Goal: Check status: Check status

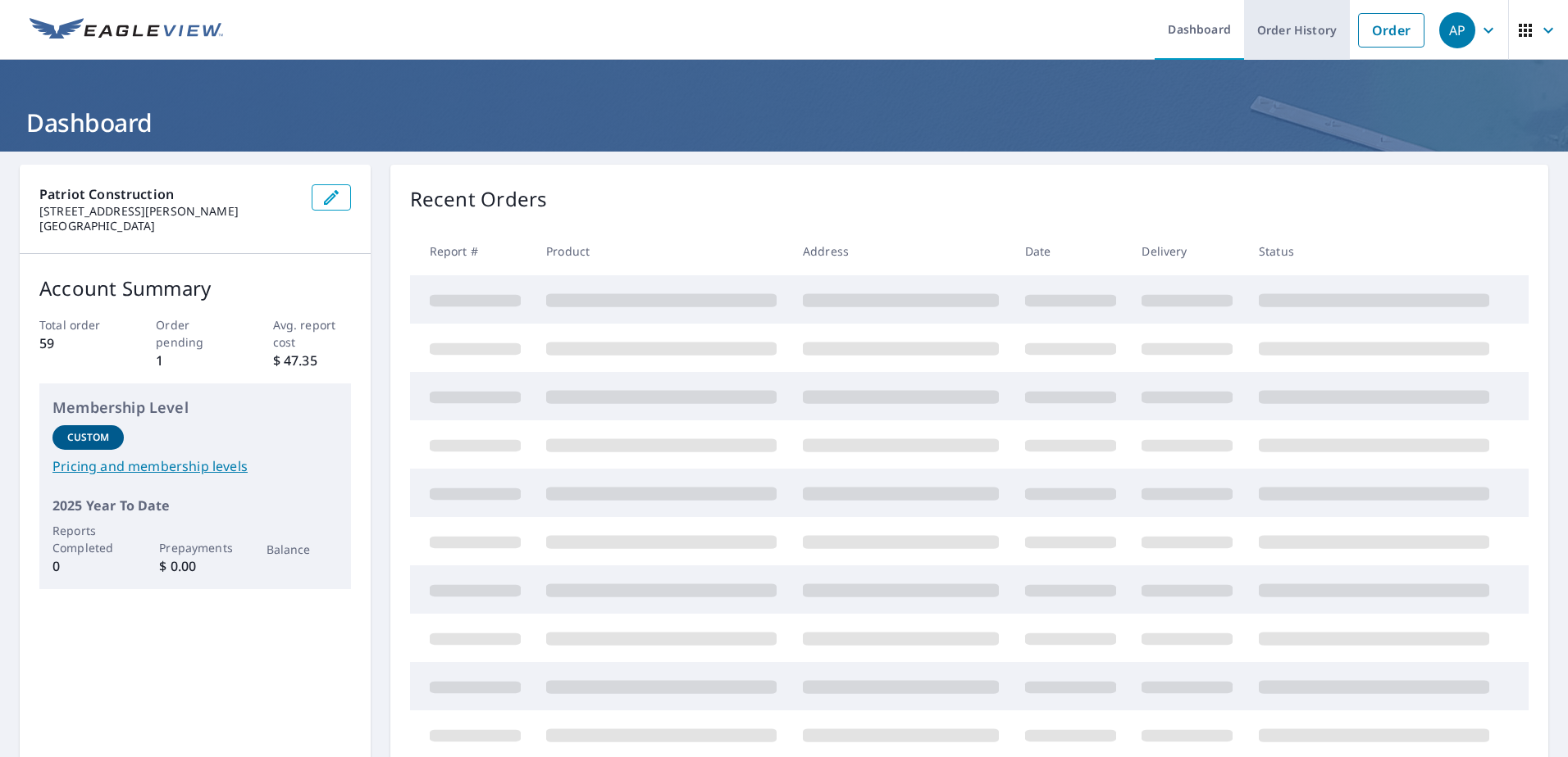
click at [1288, 46] on link "Order History" at bounding box center [1296, 30] width 106 height 60
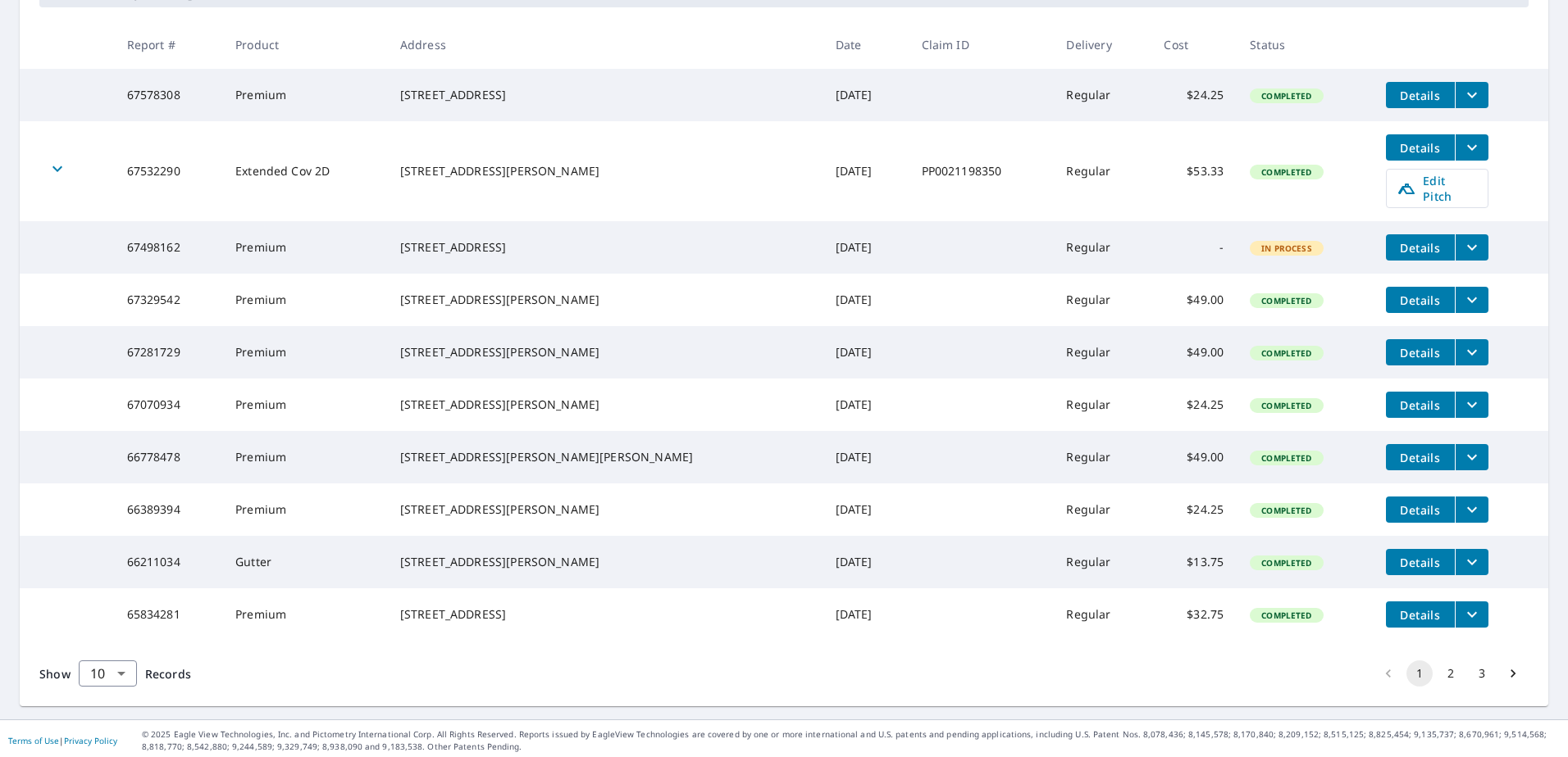
scroll to position [345, 0]
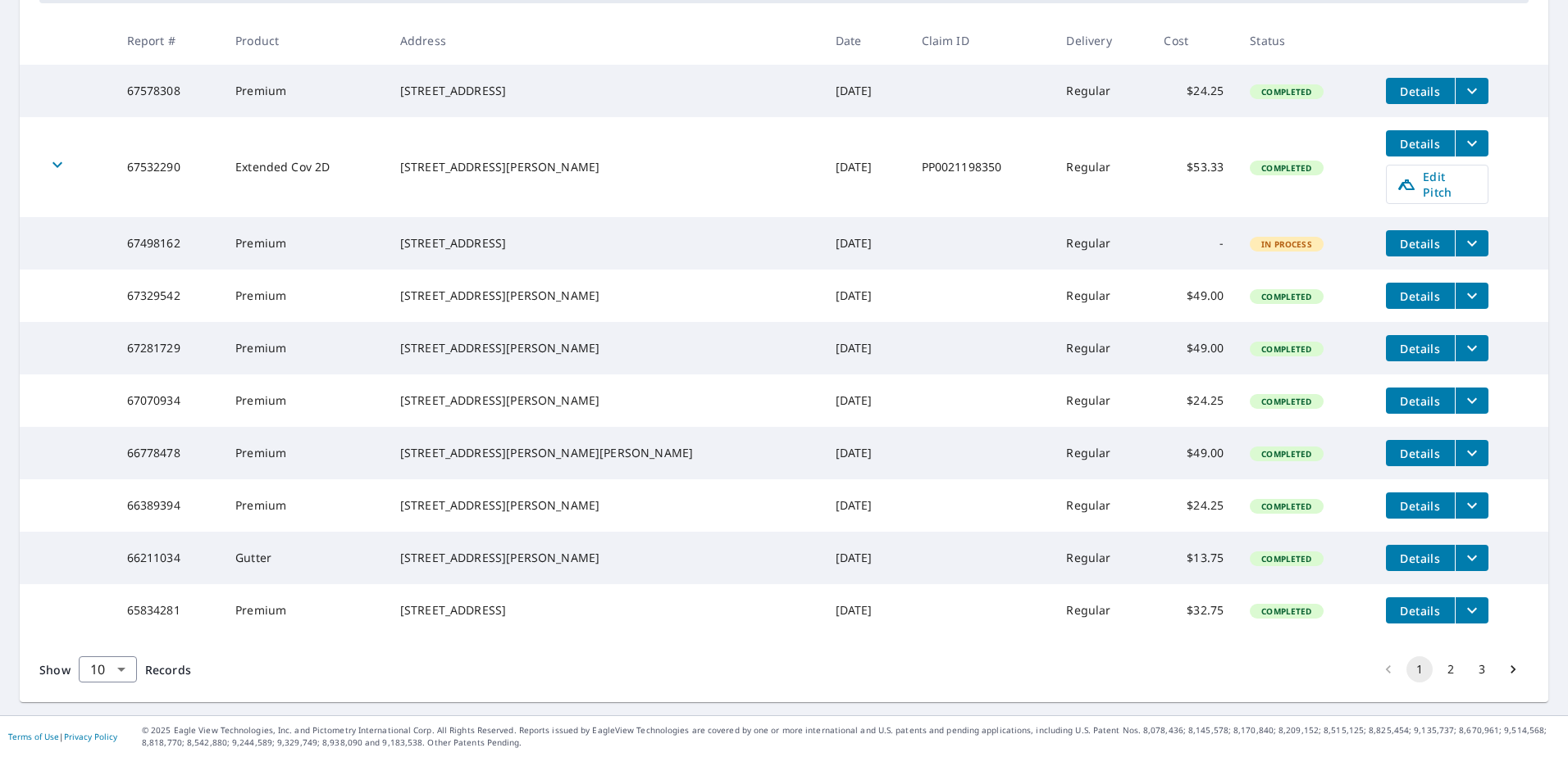
click at [1437, 670] on button "2" at bounding box center [1450, 669] width 27 height 27
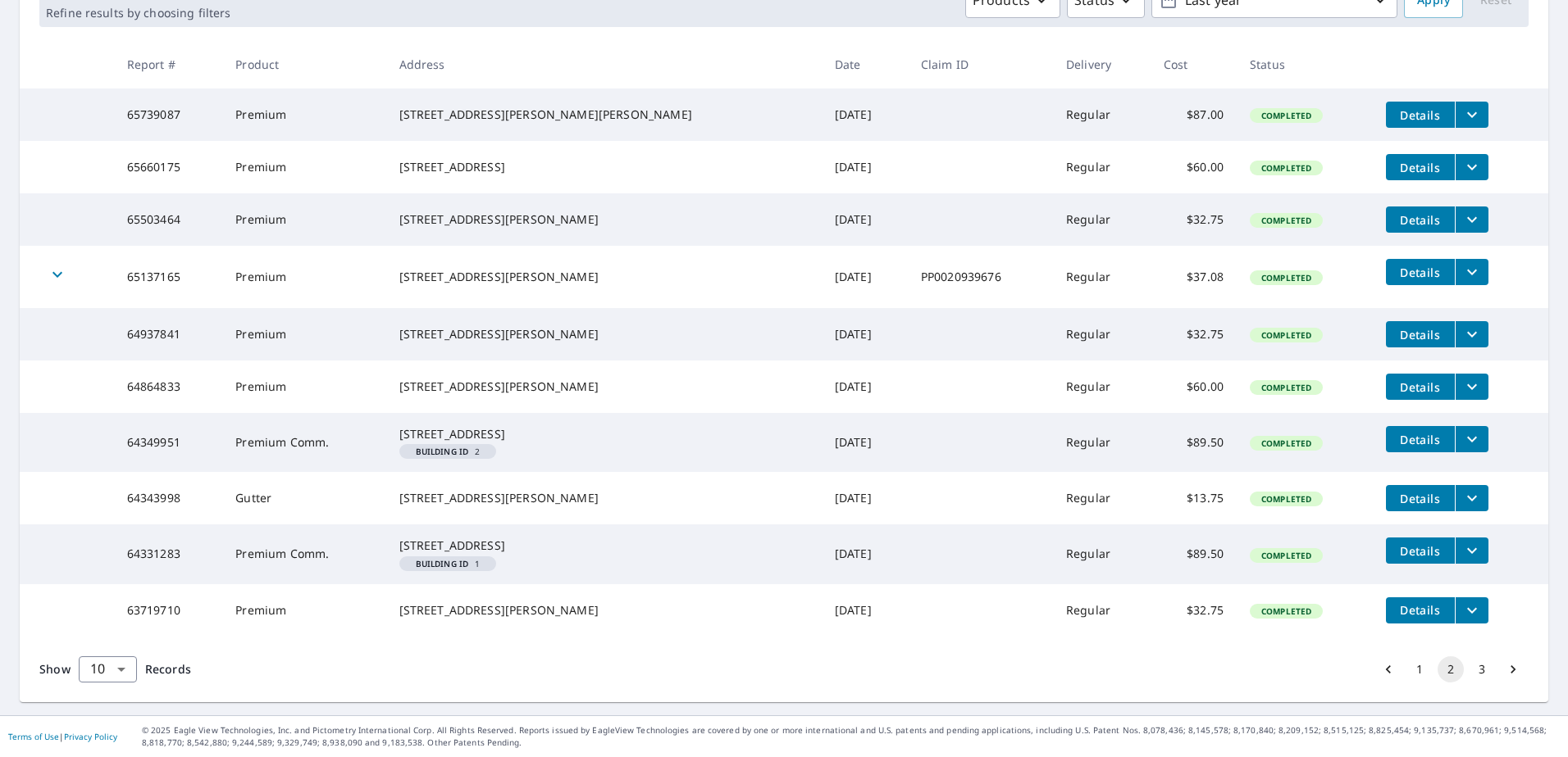
scroll to position [353, 0]
click at [1473, 675] on button "3" at bounding box center [1481, 669] width 27 height 27
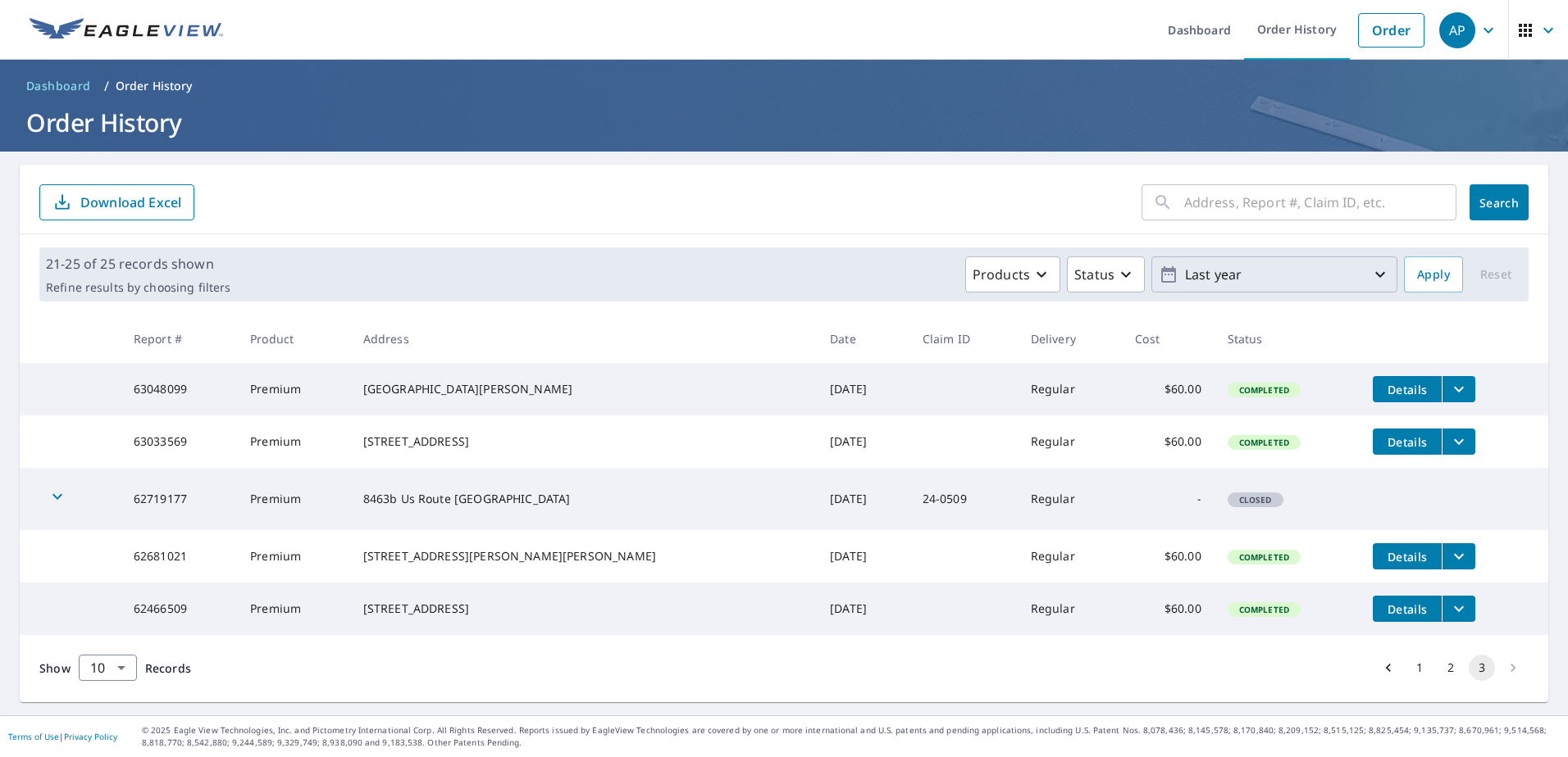
click at [1299, 290] on button "Last year" at bounding box center [1274, 275] width 246 height 36
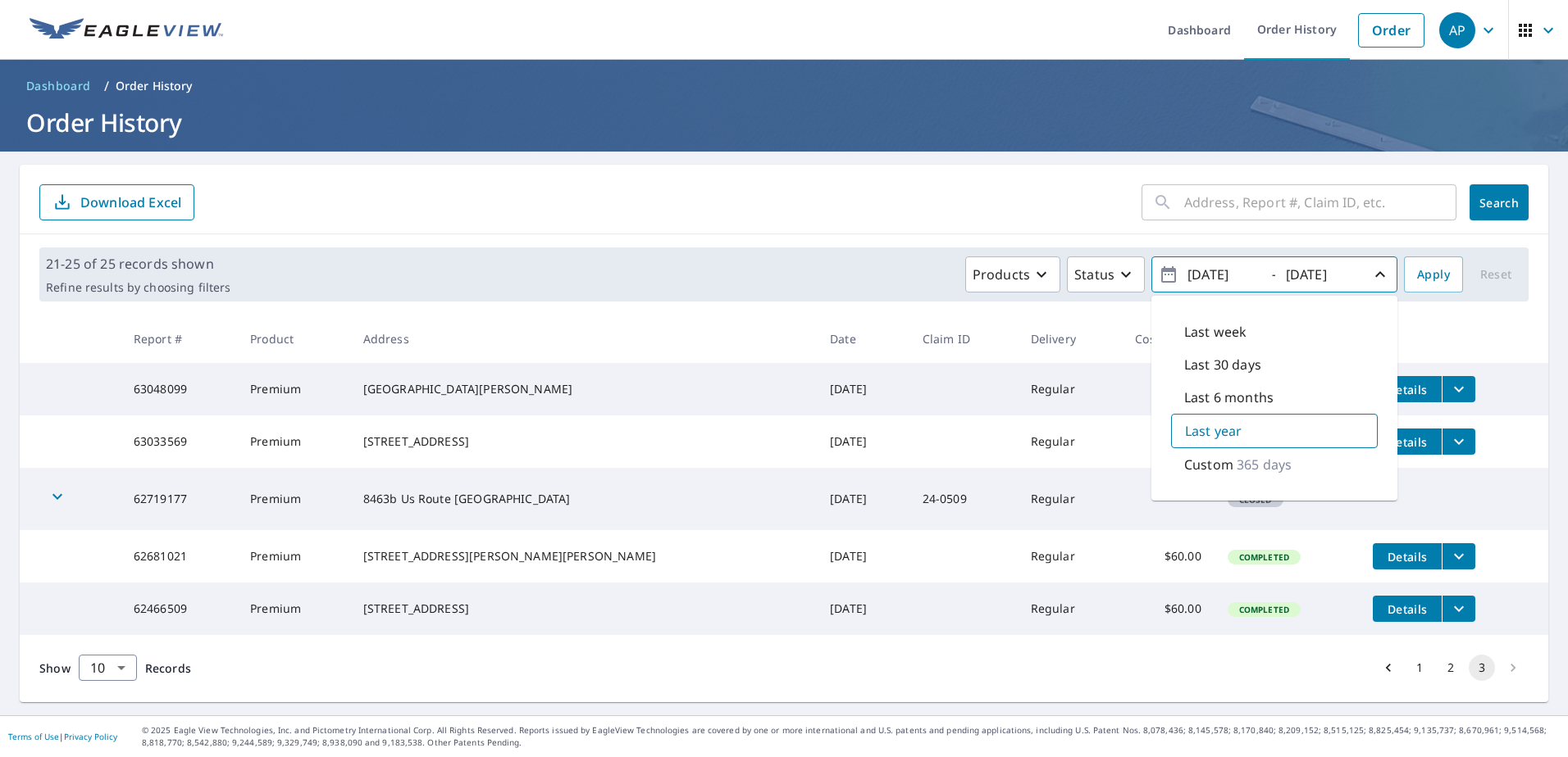
click at [831, 253] on div "21-25 of 25 records shown Refine results by choosing filters Products Status [D…" at bounding box center [784, 274] width 1489 height 54
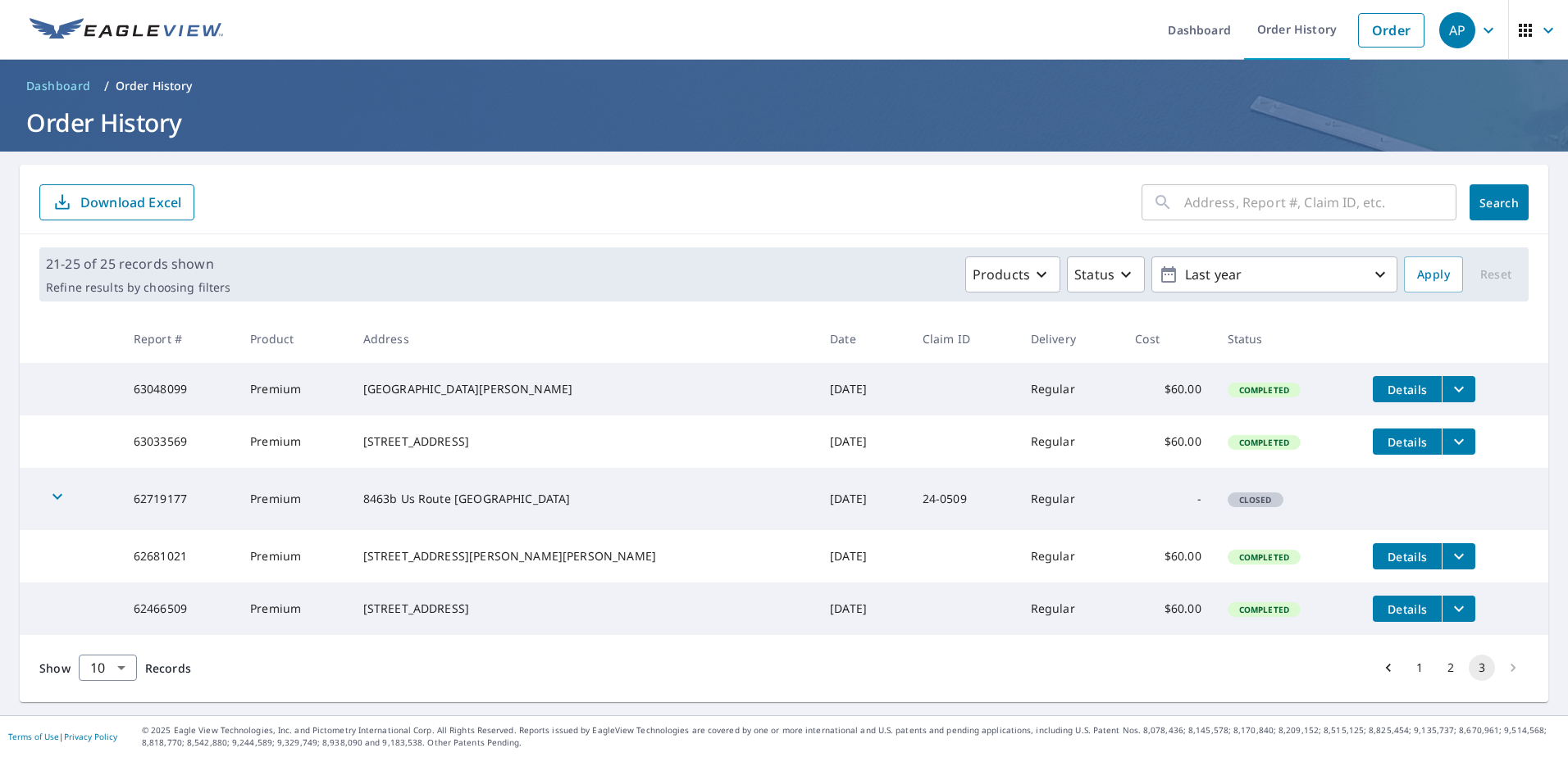
click at [1250, 211] on input "text" at bounding box center [1320, 202] width 273 height 46
type input "101 cabot"
click button "Search" at bounding box center [1498, 203] width 59 height 36
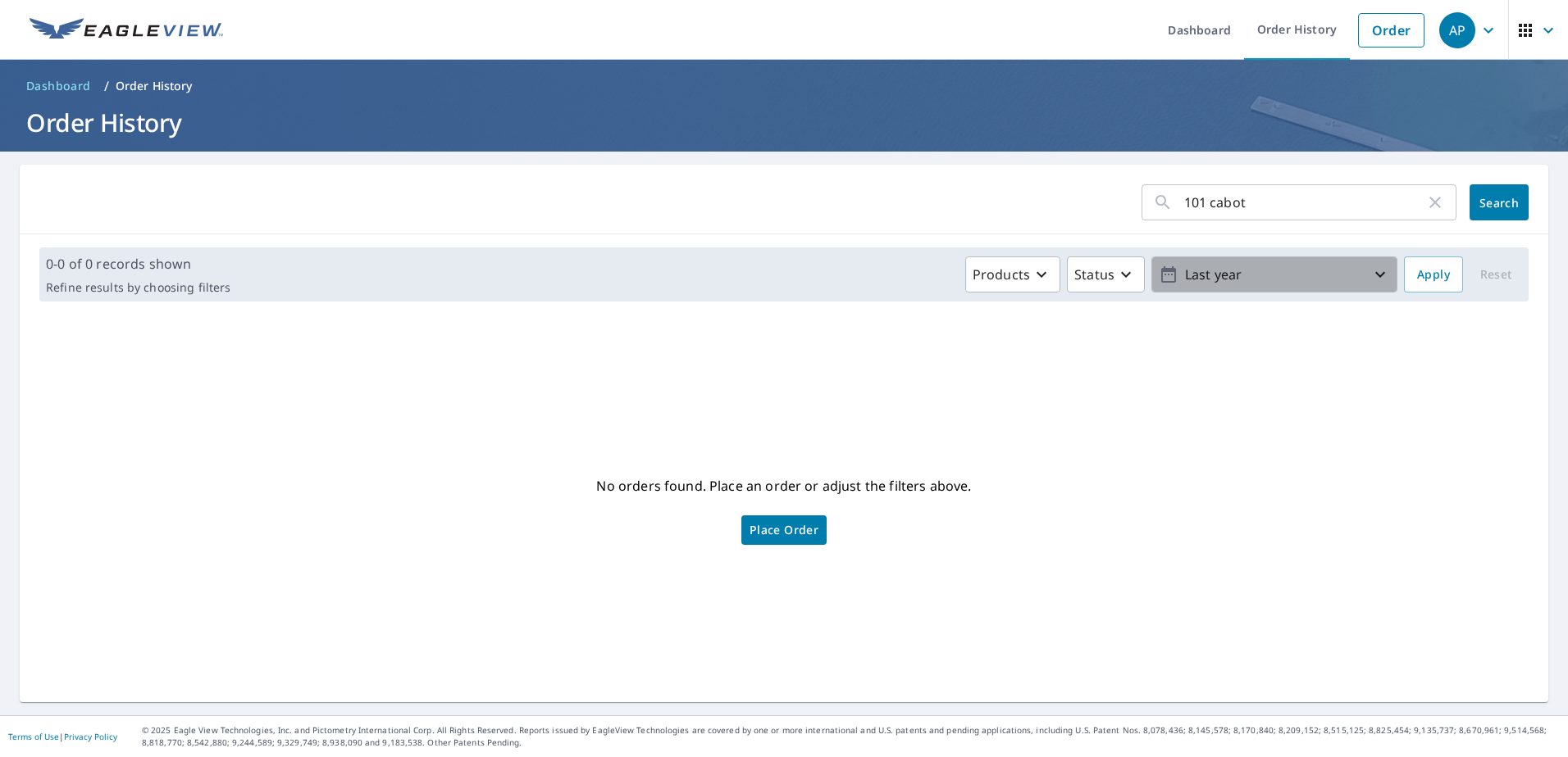
click at [1344, 278] on p "Last year" at bounding box center [1274, 274] width 192 height 28
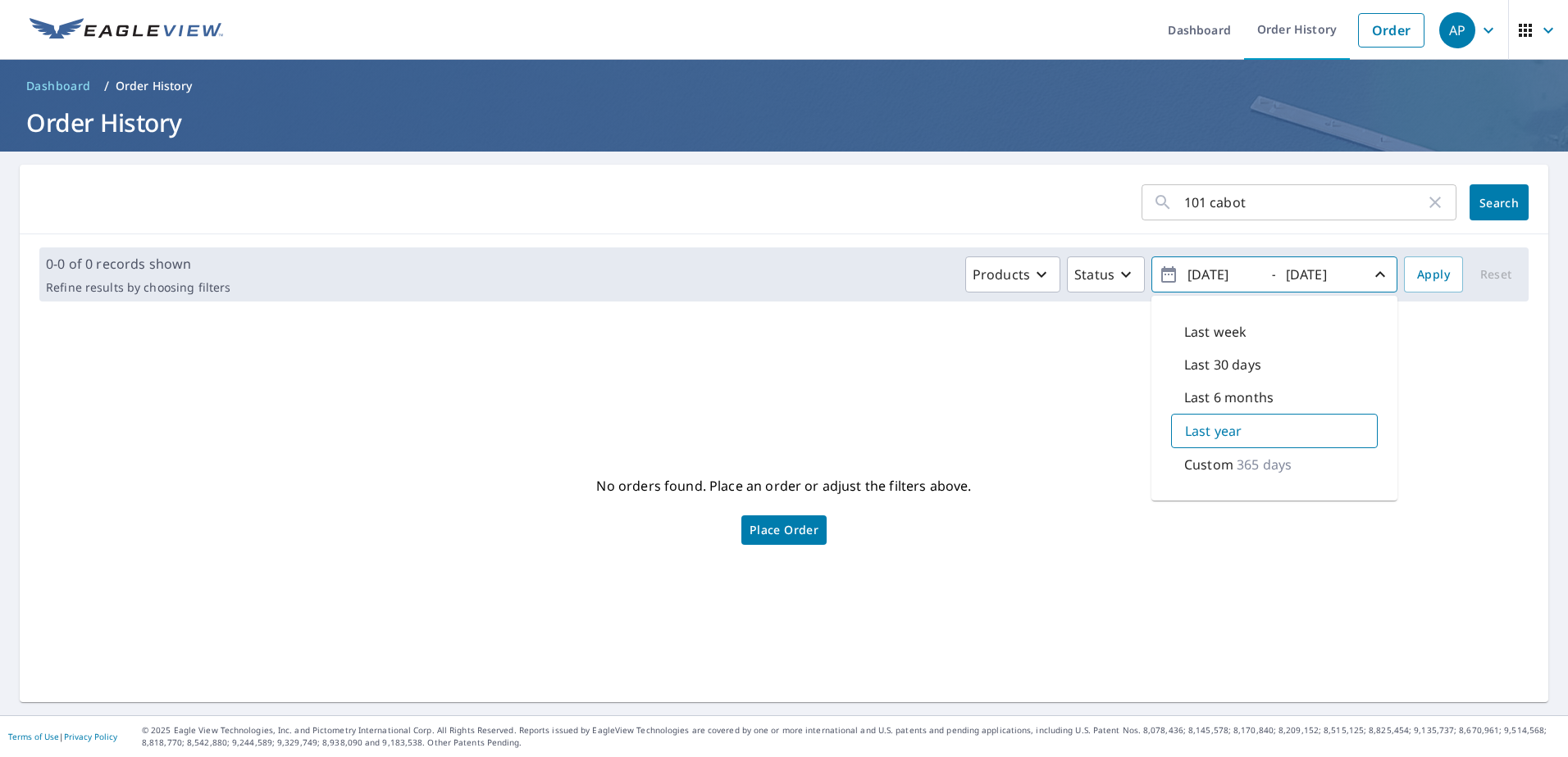
click at [1198, 456] on p "Custom" at bounding box center [1208, 464] width 49 height 20
click at [1042, 419] on div "No orders found. Place an order or adjust the filters above. Place Order" at bounding box center [783, 509] width 1502 height 362
